Goal: Check status: Check status

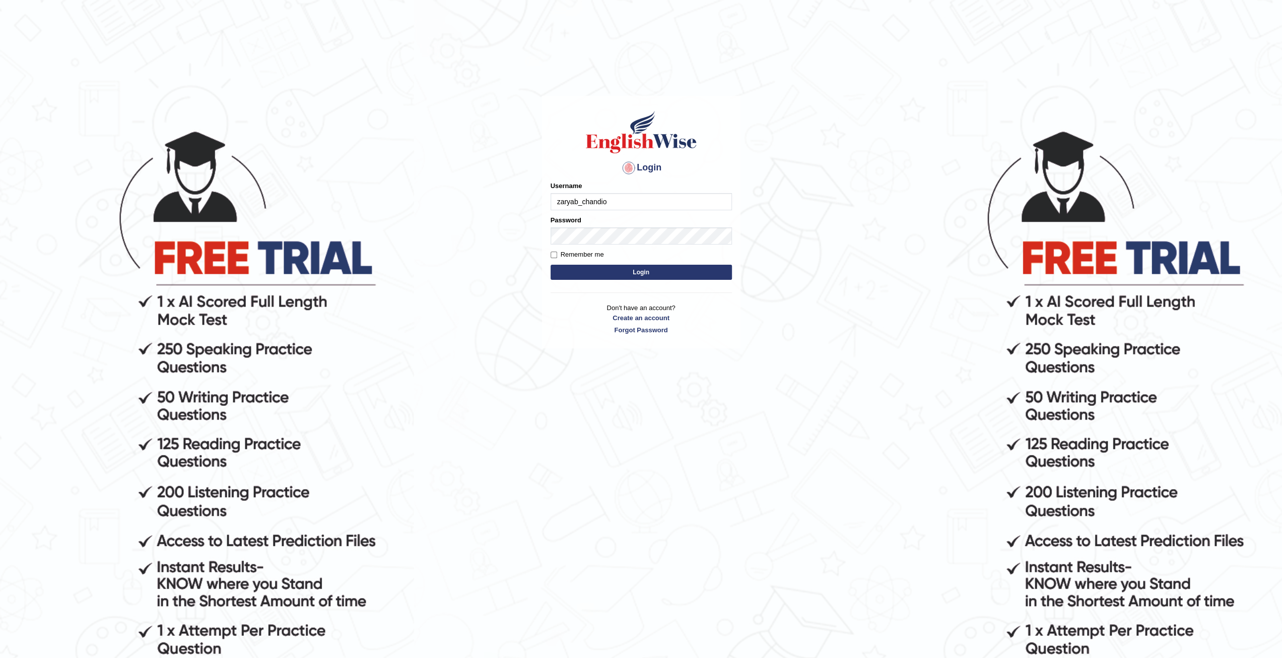
type input "zaryab_chandio"
click at [551, 265] on button "Login" at bounding box center [641, 272] width 181 height 15
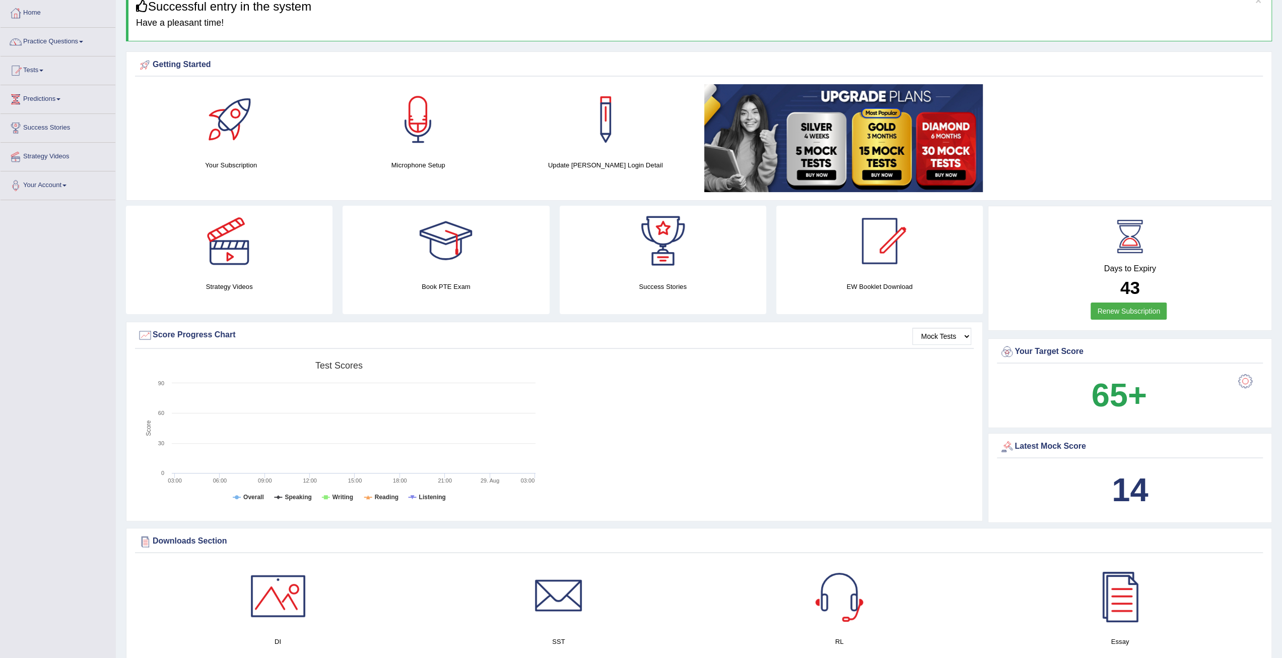
scroll to position [1058, 0]
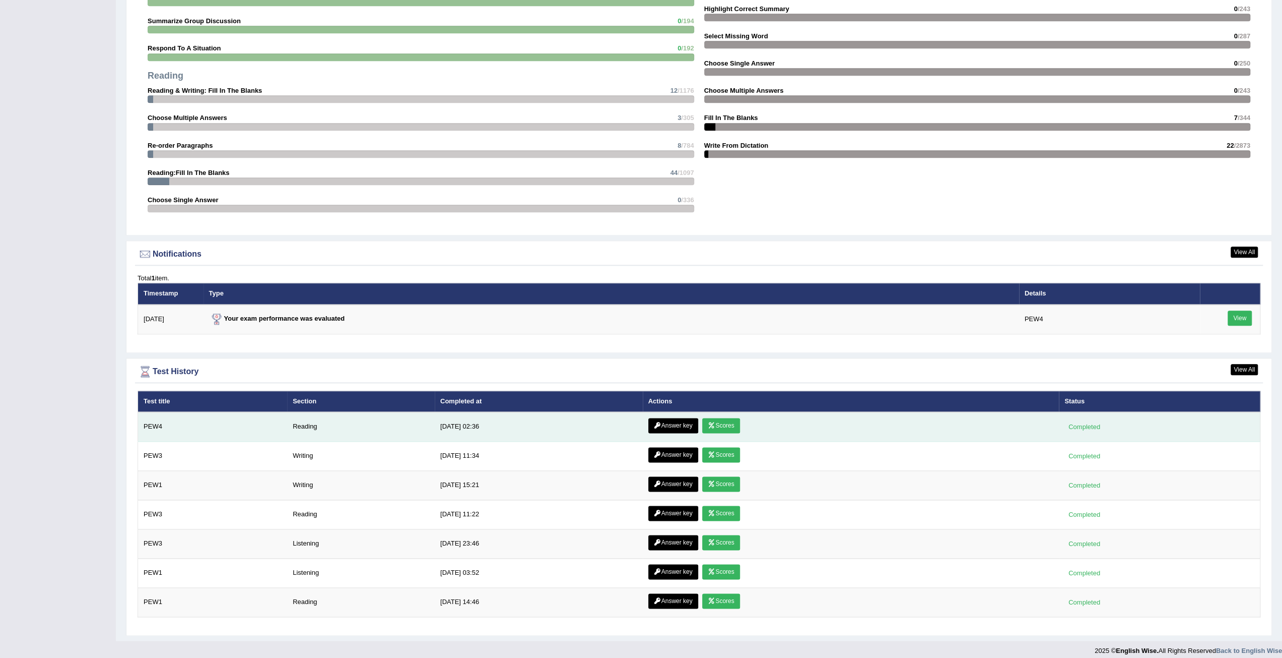
click at [725, 418] on link "Scores" at bounding box center [720, 425] width 37 height 15
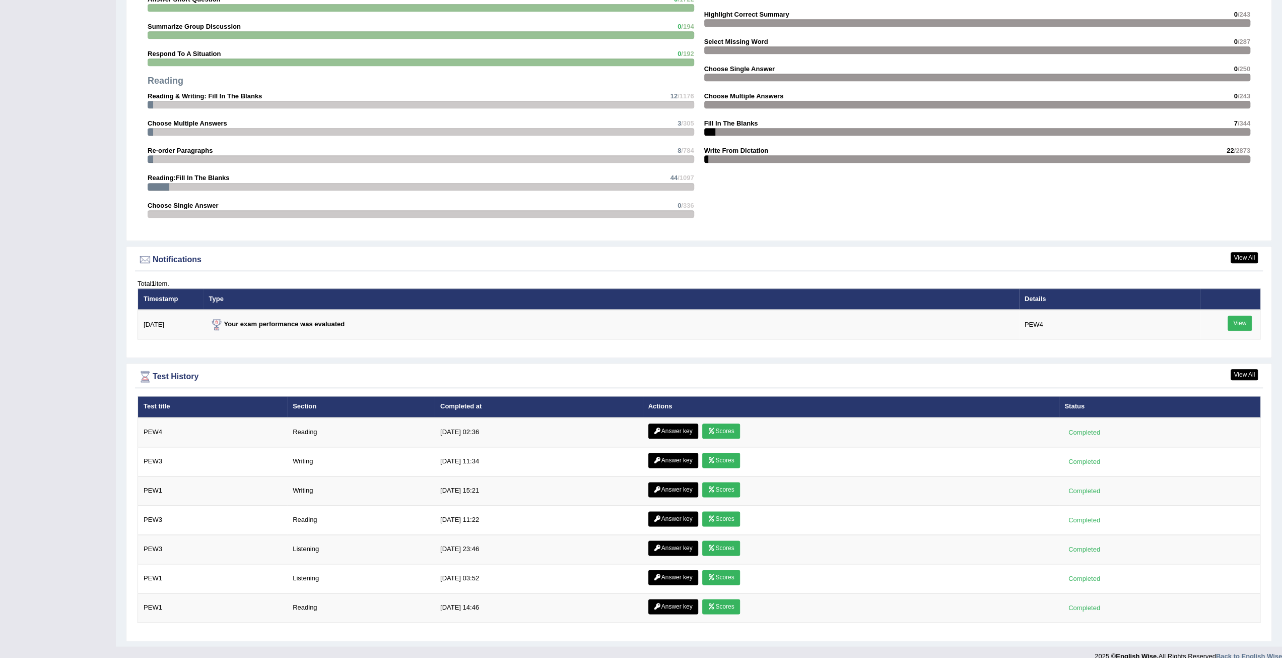
scroll to position [994, 0]
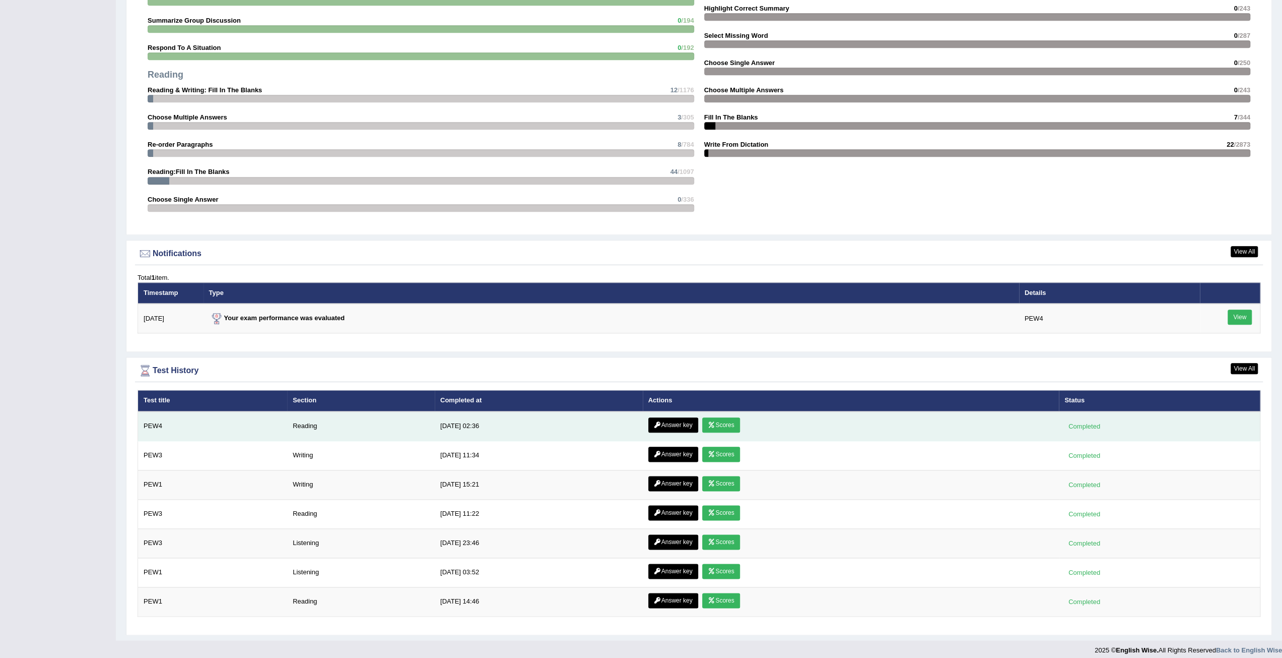
click at [656, 422] on icon at bounding box center [658, 425] width 8 height 6
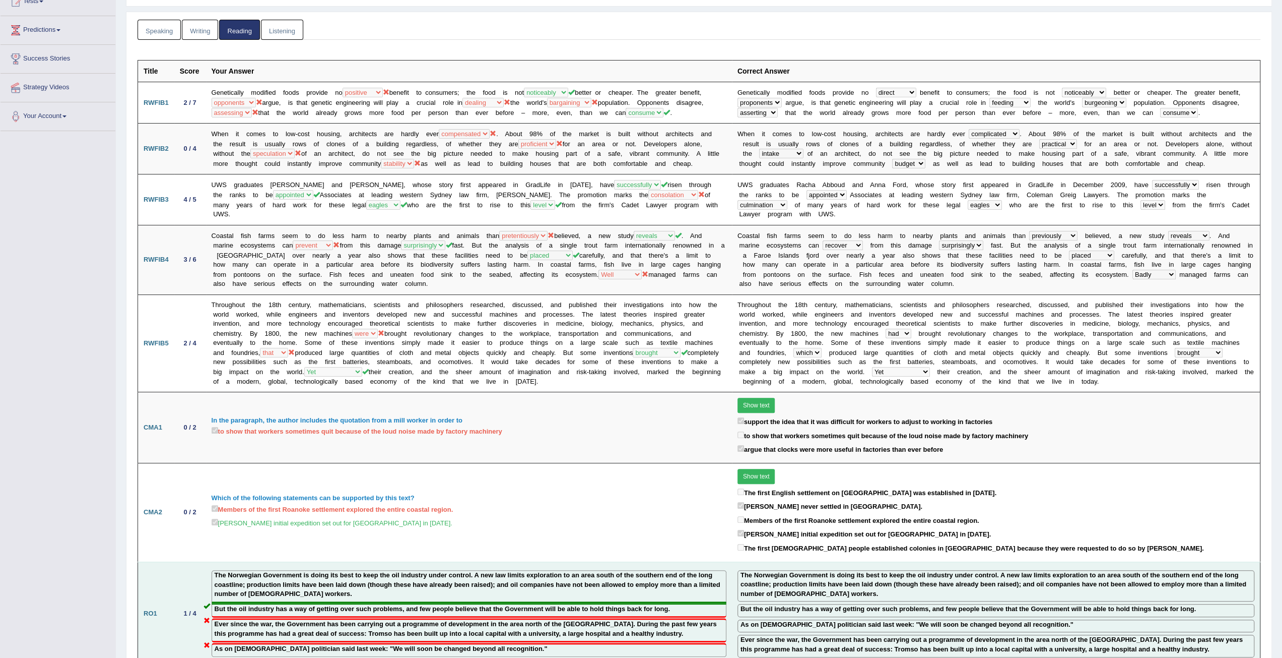
scroll to position [101, 0]
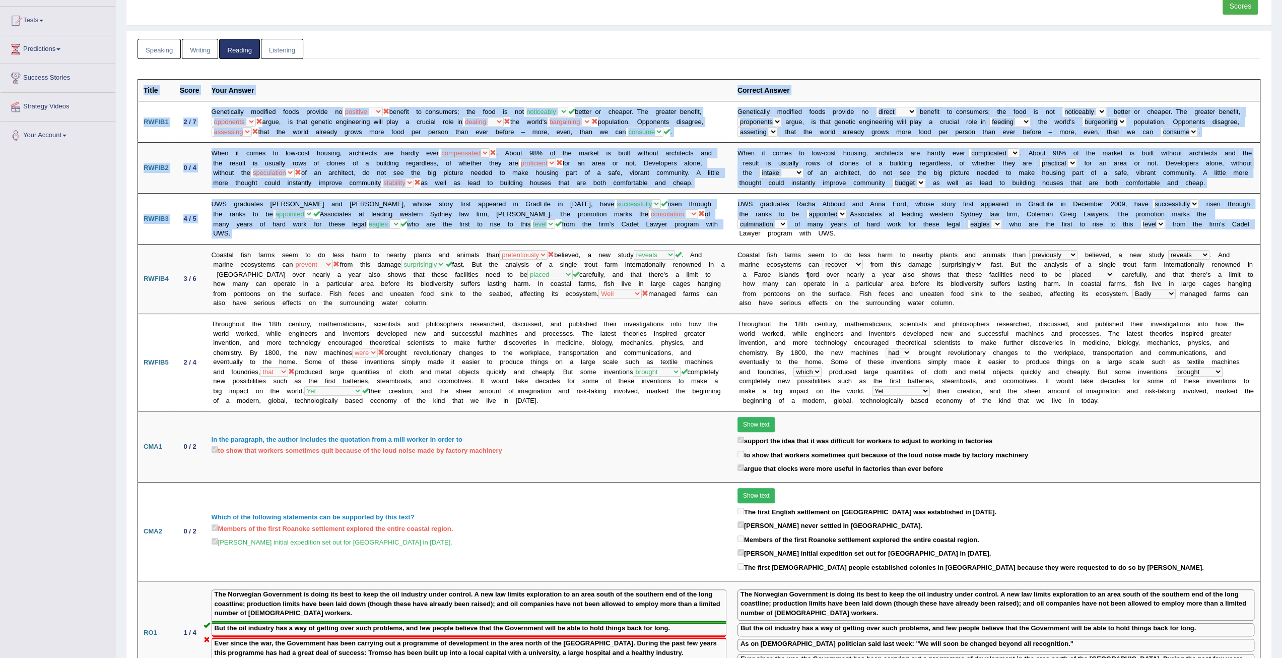
drag, startPoint x: 1275, startPoint y: 156, endPoint x: 1272, endPoint y: 113, distance: 42.9
click at [1274, 113] on div "Home History Answer Key Answer Key for PEW4 » Reading Scores Speaking Writing R…" at bounding box center [699, 619] width 1166 height 1441
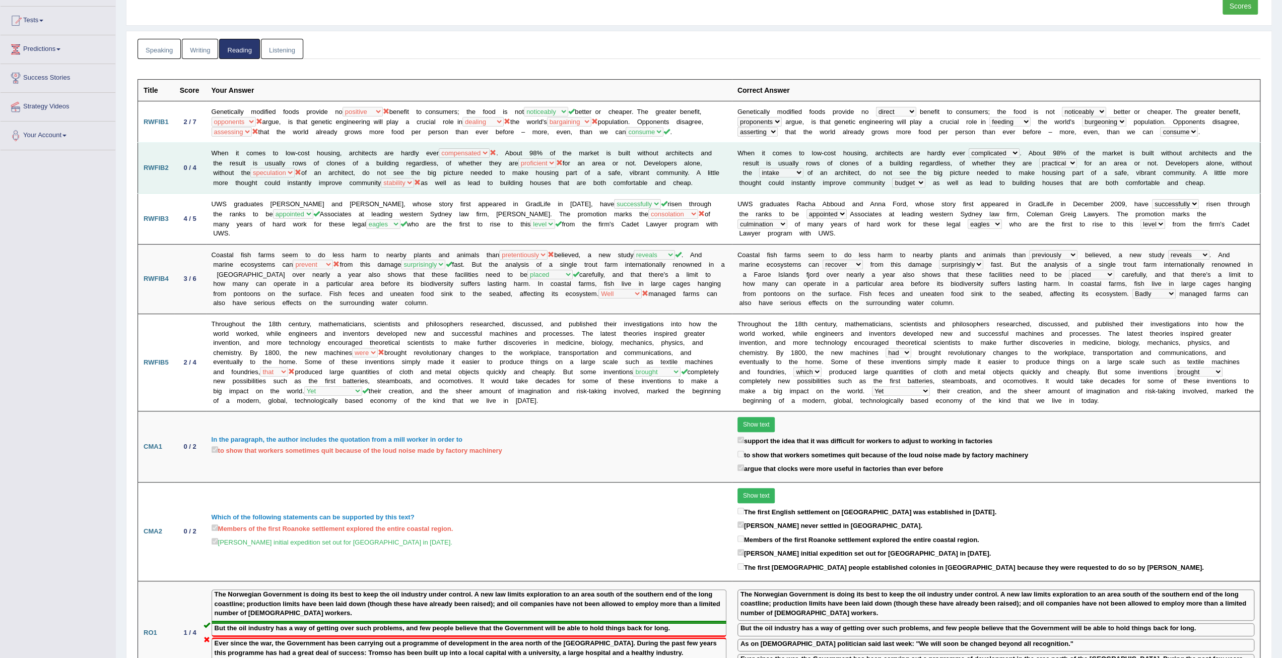
click at [1245, 171] on b "e" at bounding box center [1247, 173] width 4 height 8
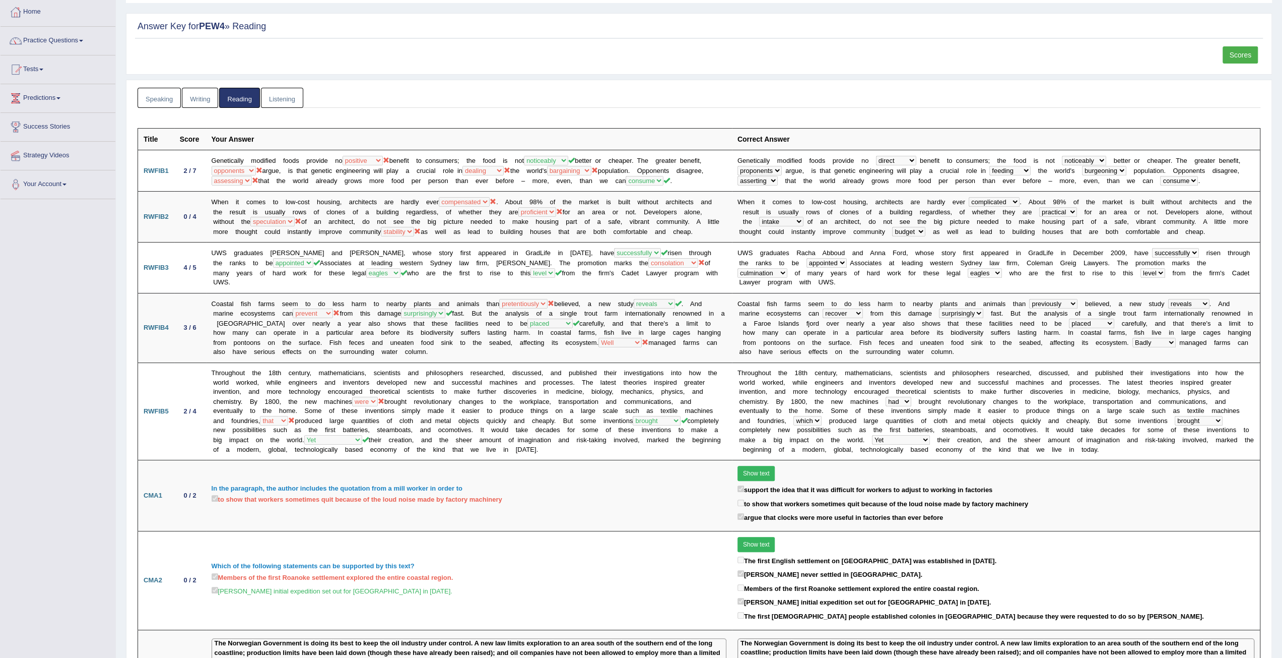
scroll to position [0, 0]
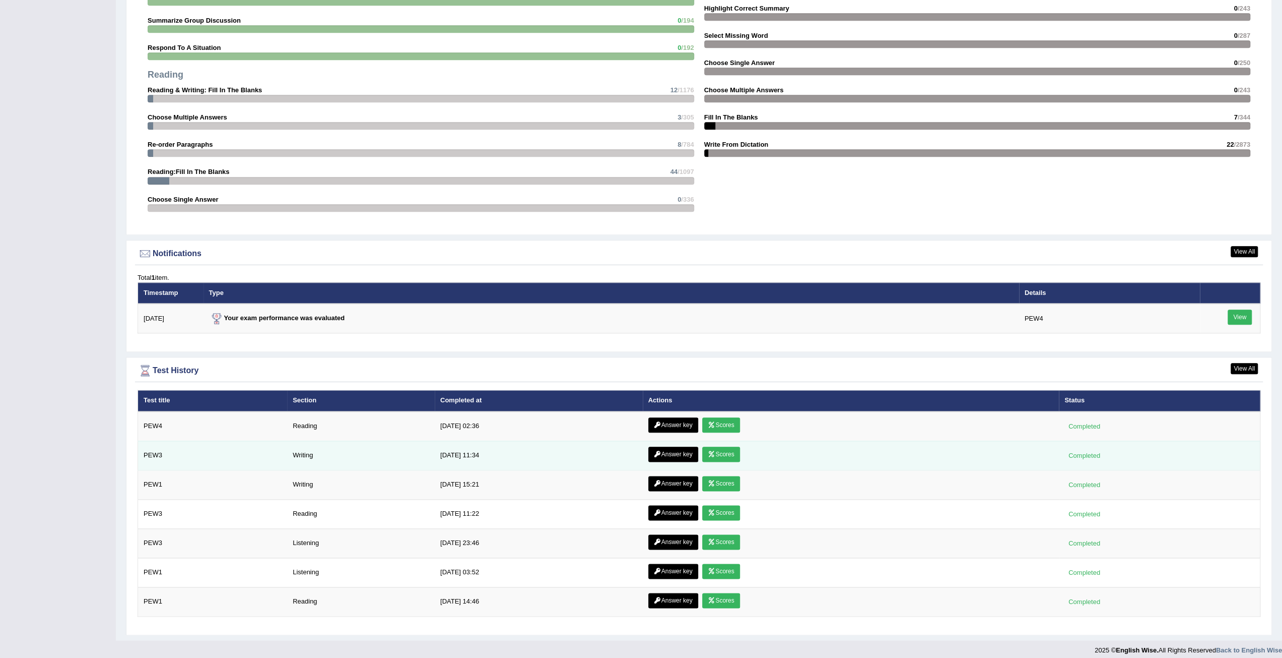
click at [730, 446] on link "Scores" at bounding box center [720, 453] width 37 height 15
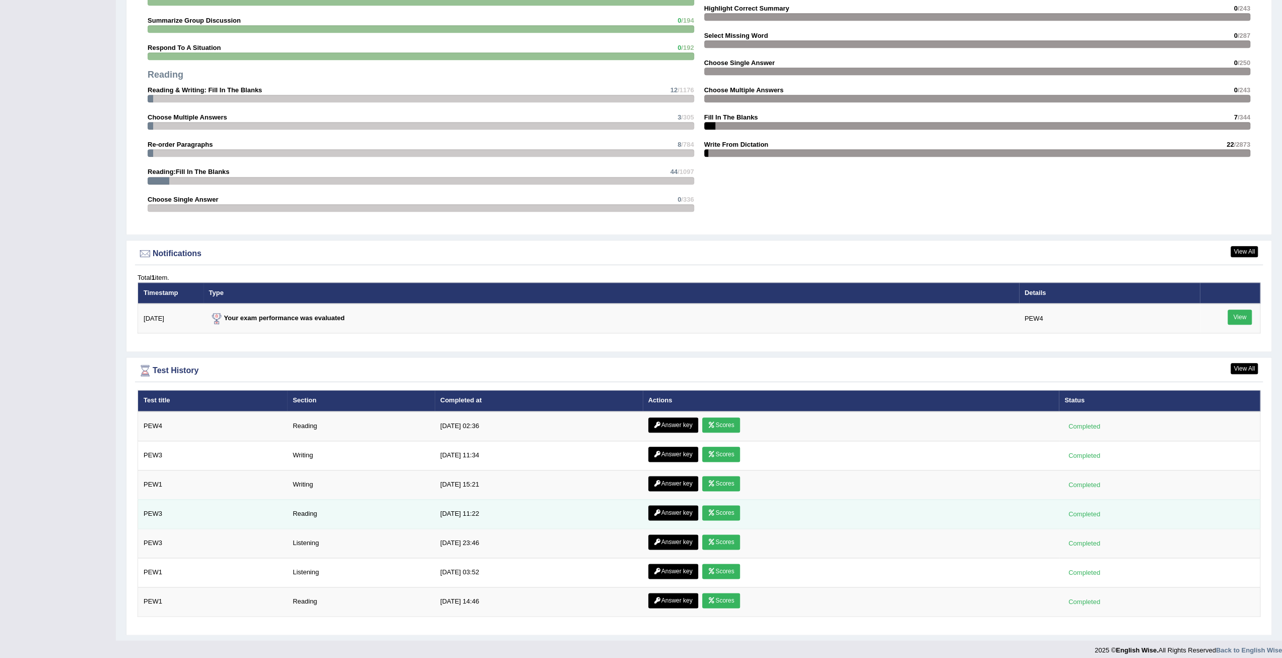
click at [720, 507] on link "Scores" at bounding box center [720, 512] width 37 height 15
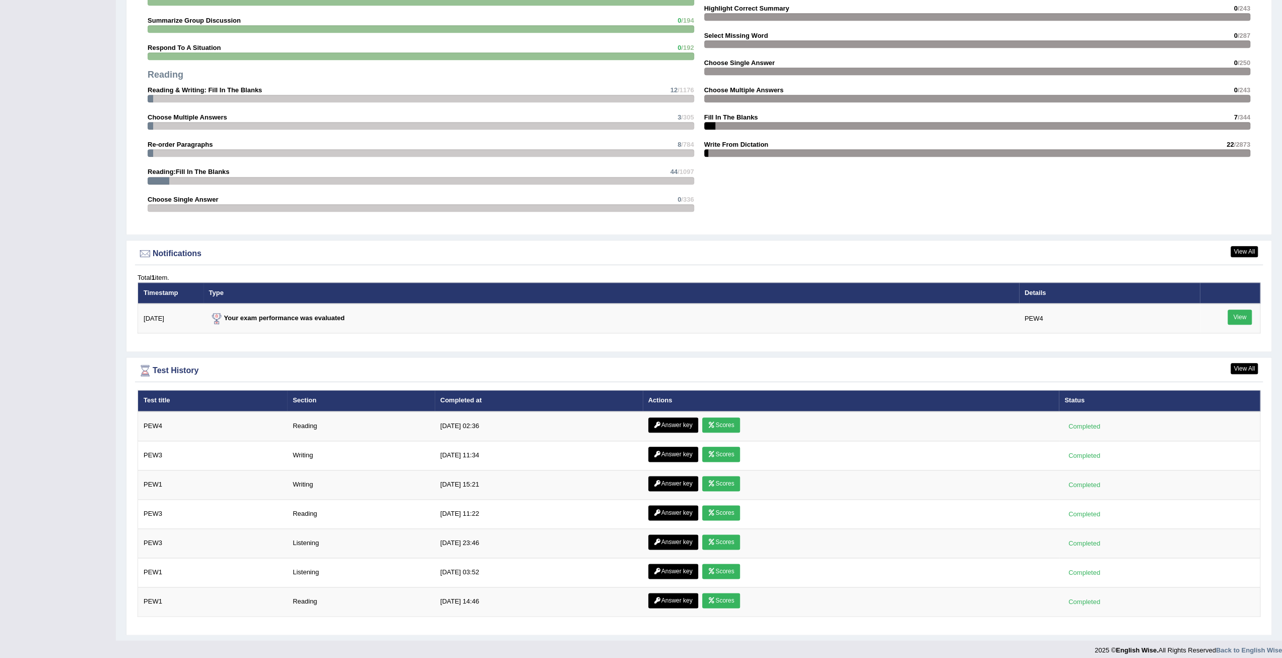
scroll to position [994, 0]
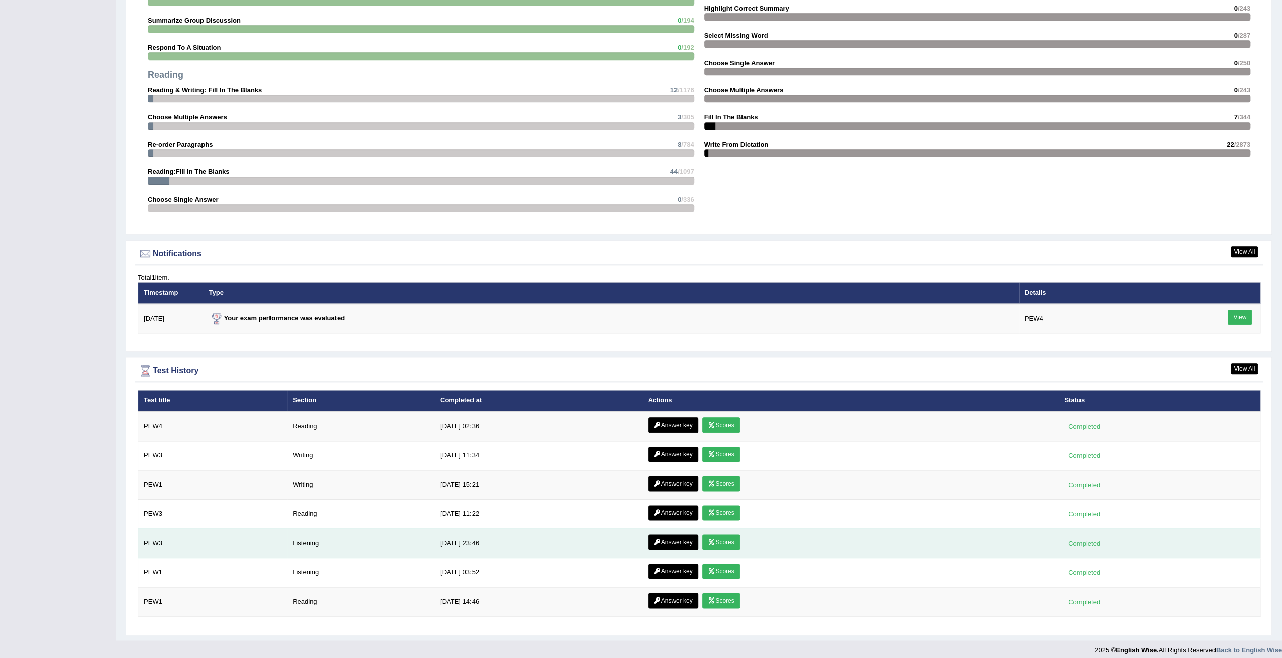
click at [713, 534] on link "Scores" at bounding box center [720, 541] width 37 height 15
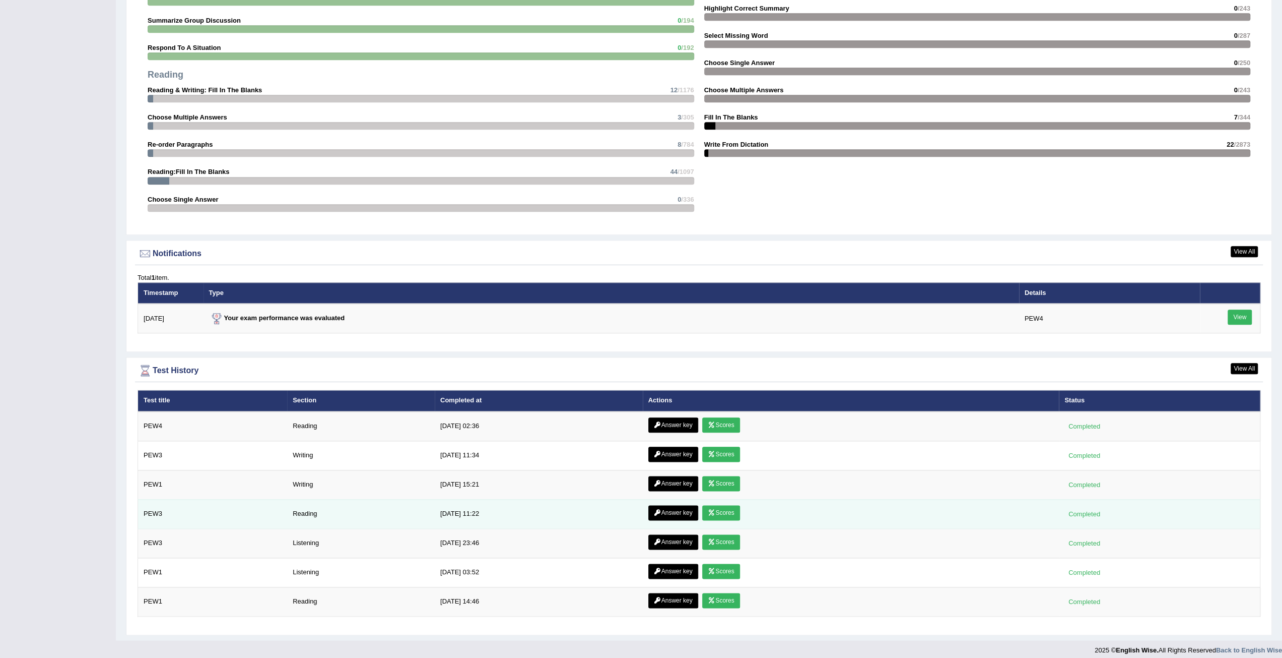
click at [730, 509] on link "Scores" at bounding box center [720, 512] width 37 height 15
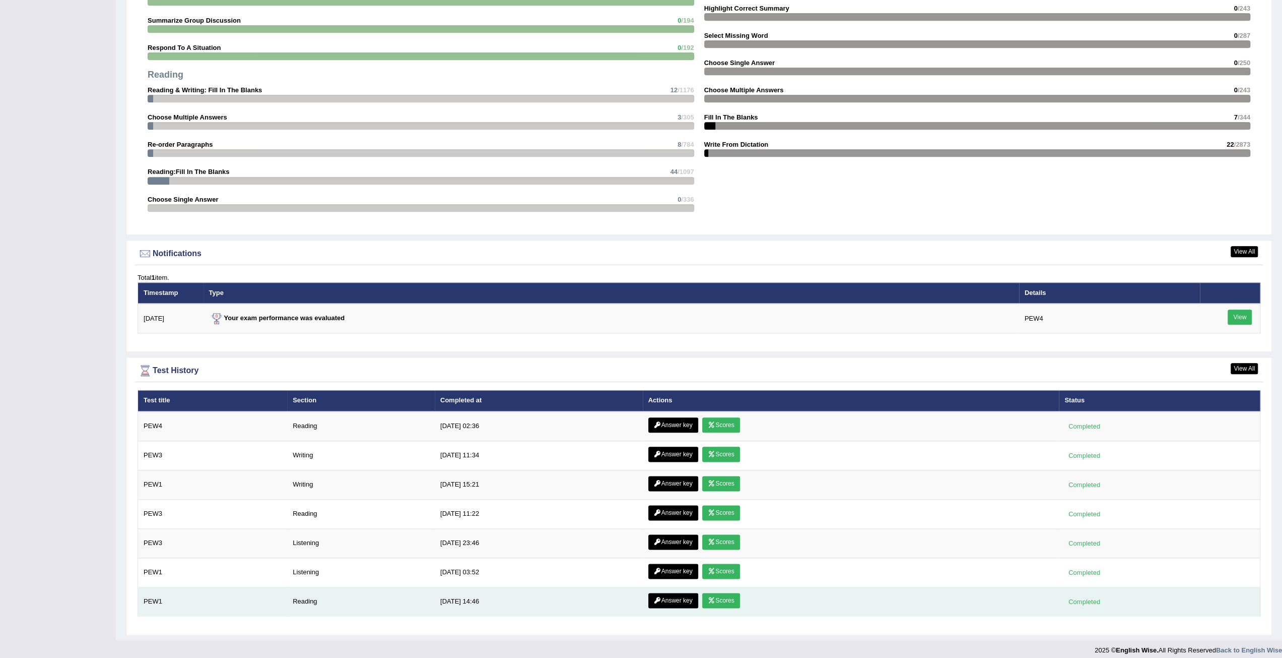
click at [735, 599] on link "Scores" at bounding box center [720, 600] width 37 height 15
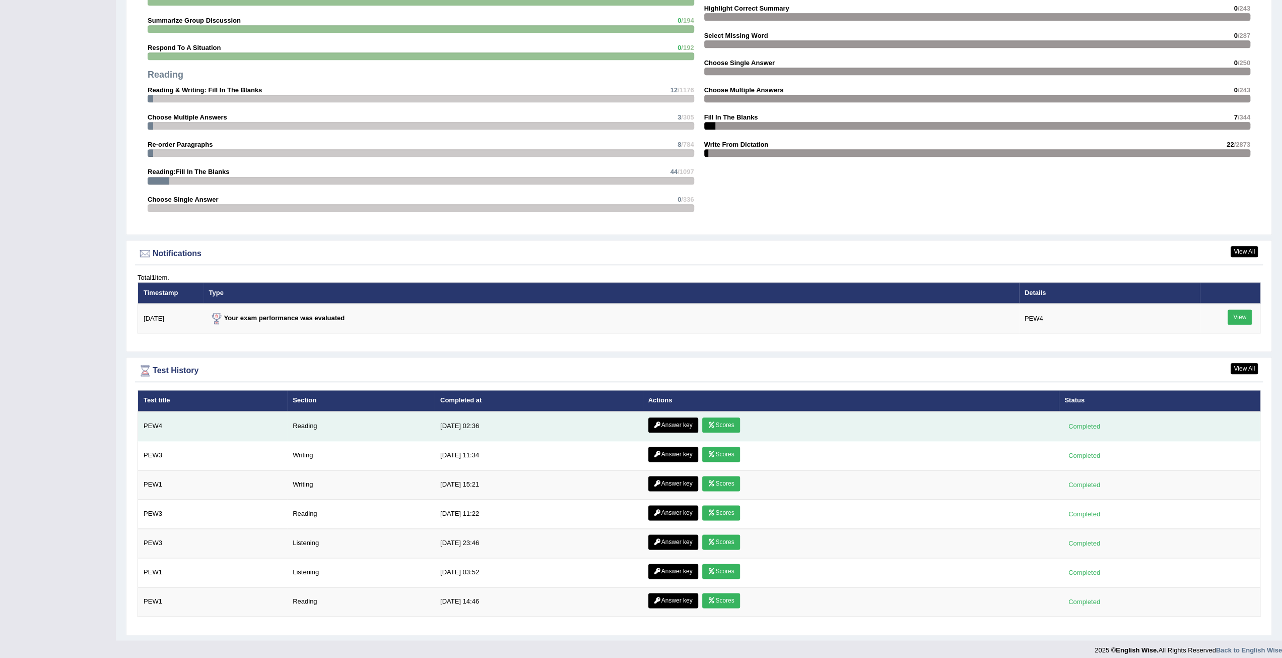
click at [711, 422] on icon at bounding box center [712, 425] width 8 height 6
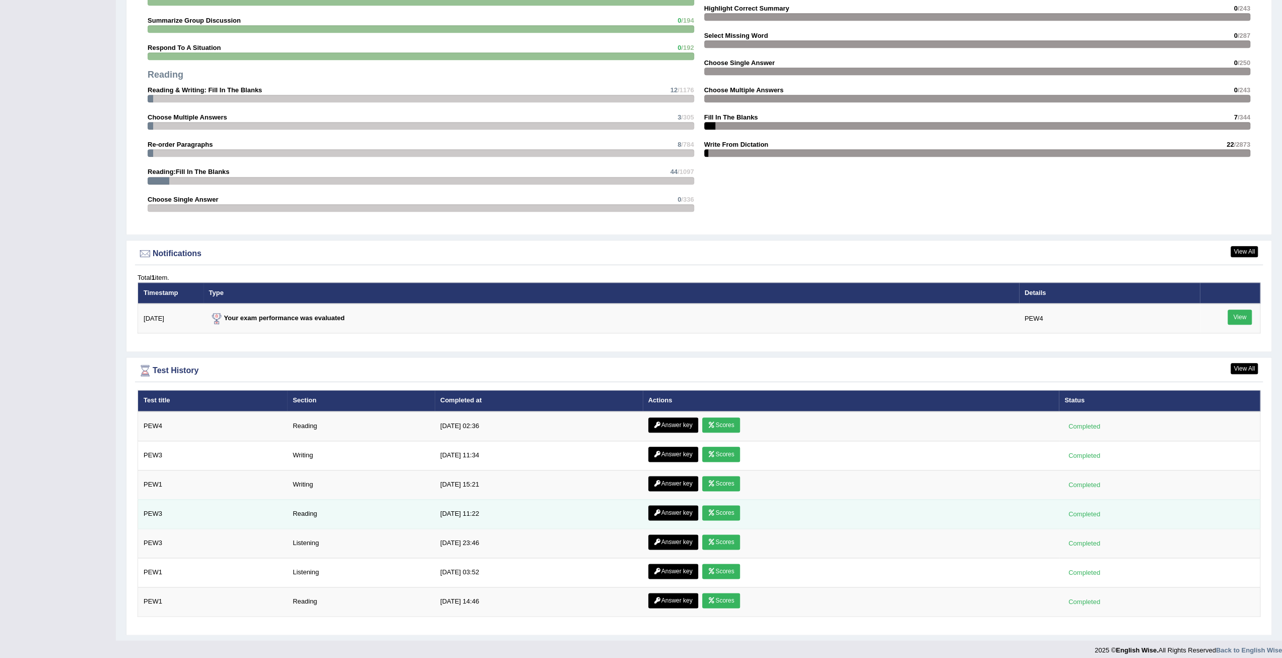
click at [728, 505] on link "Scores" at bounding box center [720, 512] width 37 height 15
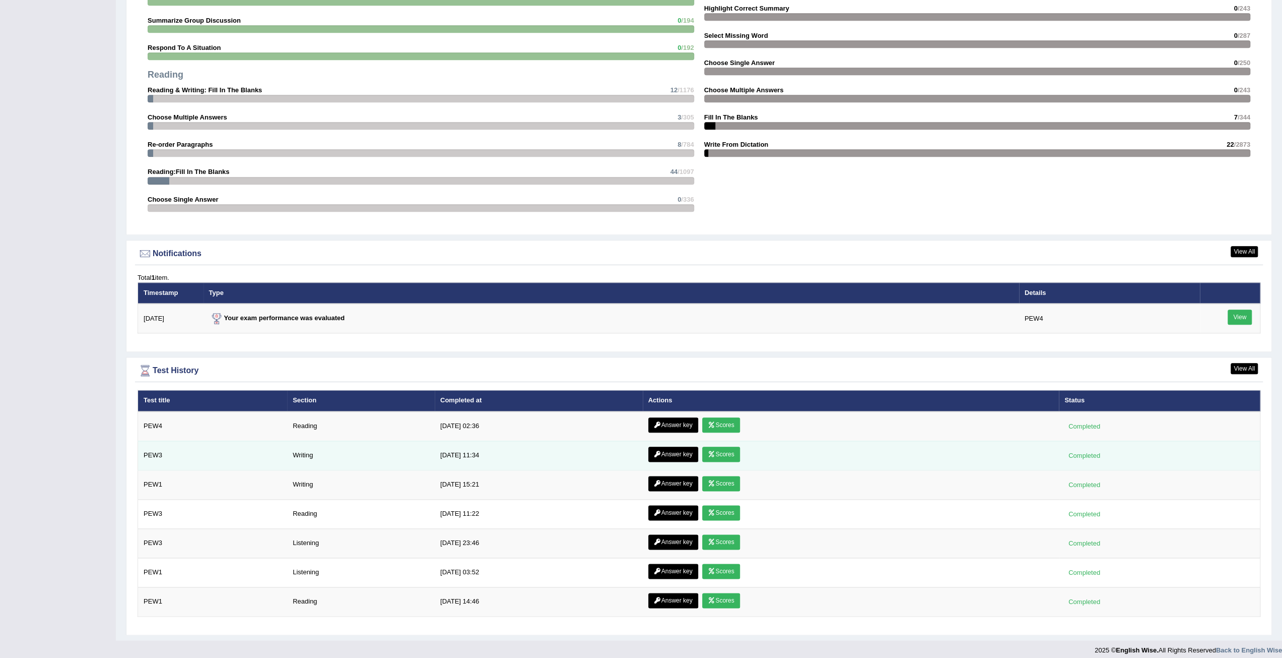
click at [722, 451] on link "Scores" at bounding box center [720, 453] width 37 height 15
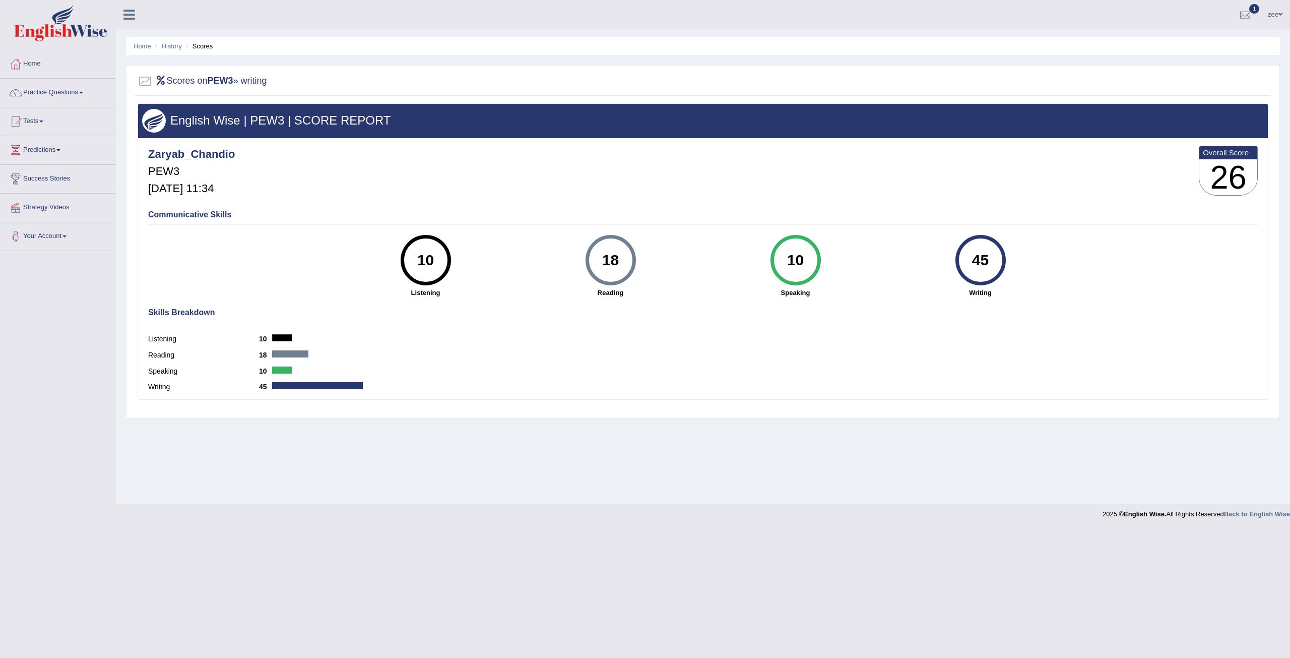
drag, startPoint x: 604, startPoint y: 250, endPoint x: 636, endPoint y: 262, distance: 34.1
click at [636, 262] on div "18 Reading" at bounding box center [610, 266] width 185 height 62
click at [913, 332] on div "Listening 10" at bounding box center [703, 340] width 1110 height 16
drag, startPoint x: 600, startPoint y: 249, endPoint x: 622, endPoint y: 273, distance: 32.1
click at [622, 273] on div "18" at bounding box center [610, 260] width 37 height 42
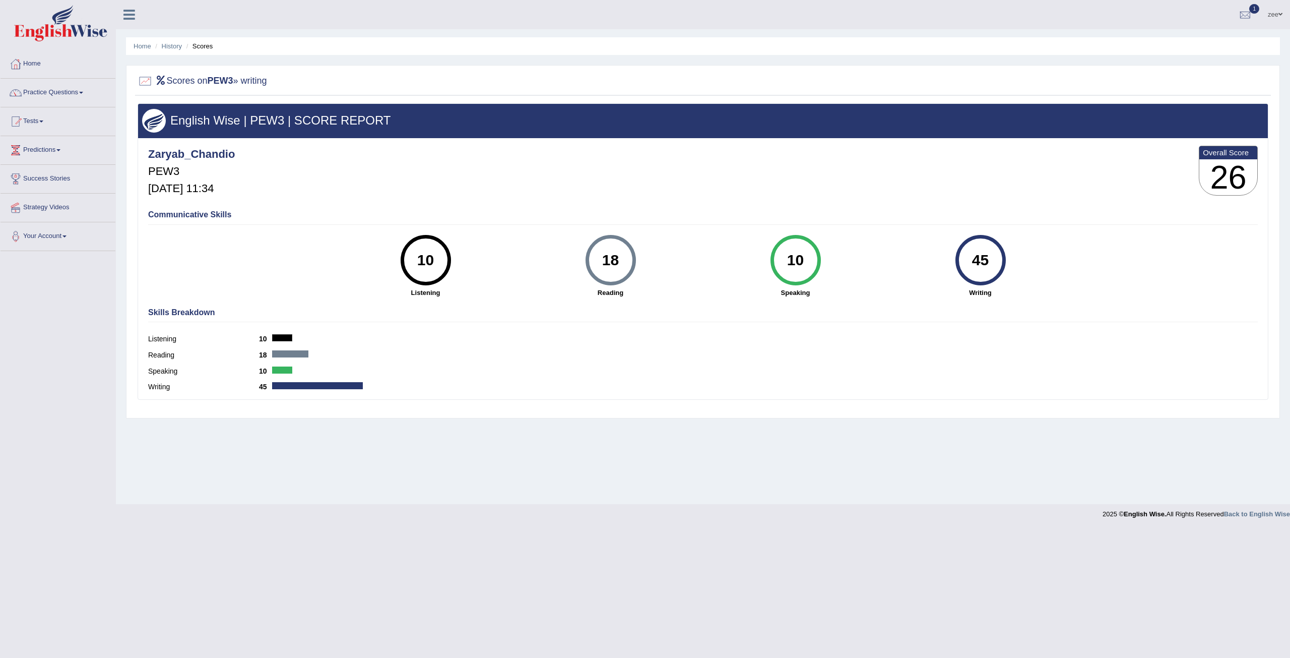
click at [623, 348] on div "Reading 18" at bounding box center [703, 356] width 1110 height 16
click at [1249, 17] on div at bounding box center [1244, 15] width 15 height 15
click at [1166, 44] on link "PEW4 Aug 29, 2025 Exam evaluated" at bounding box center [1184, 45] width 139 height 21
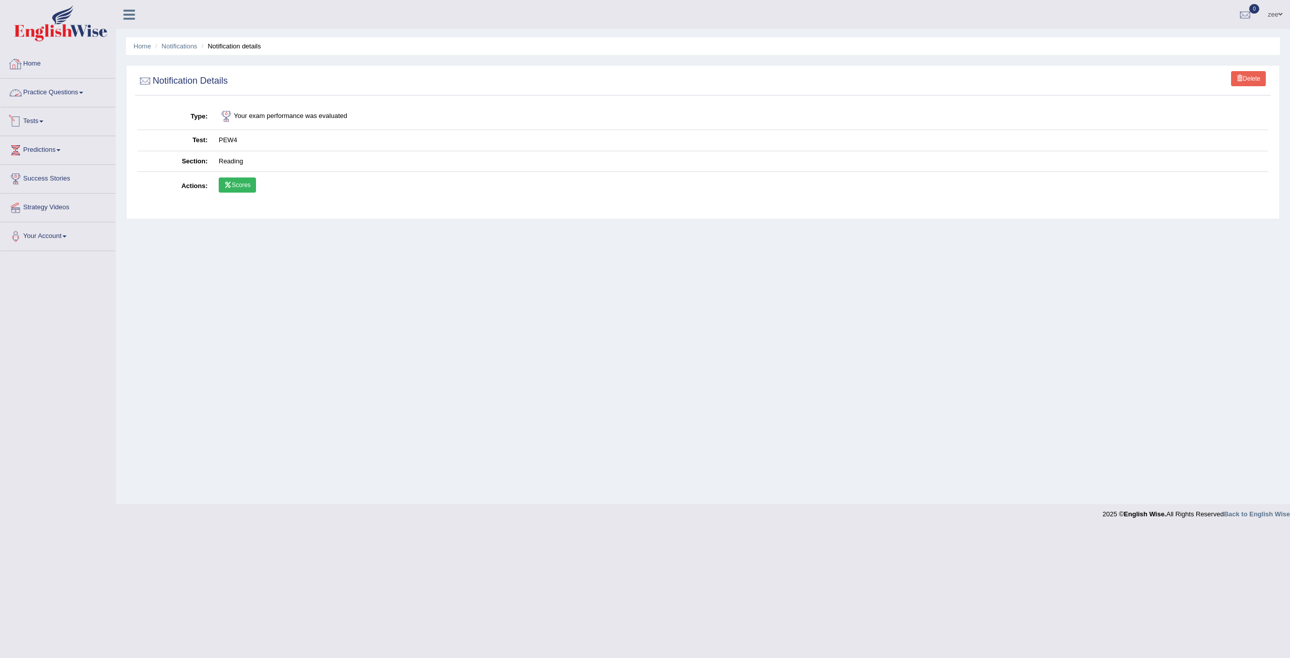
click at [38, 64] on link "Home" at bounding box center [58, 62] width 115 height 25
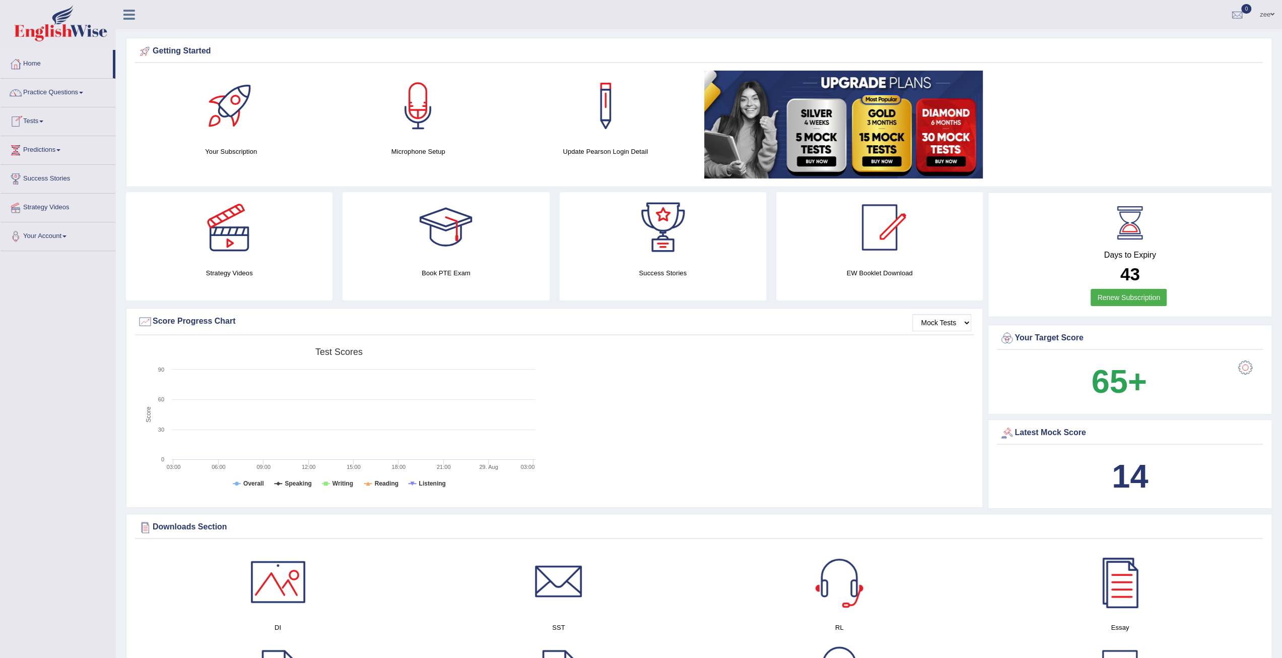
click at [43, 120] on span at bounding box center [41, 121] width 4 height 2
